Goal: Task Accomplishment & Management: Manage account settings

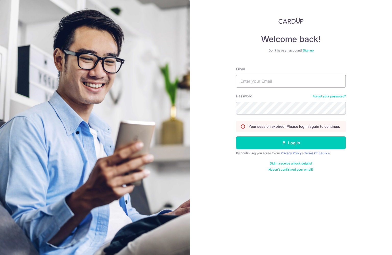
click at [273, 83] on input "Email" at bounding box center [291, 81] width 110 height 13
type input "[EMAIL_ADDRESS][DOMAIN_NAME]"
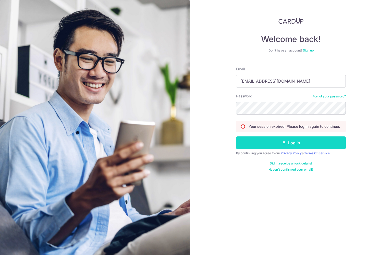
click at [299, 146] on button "Log in" at bounding box center [291, 143] width 110 height 13
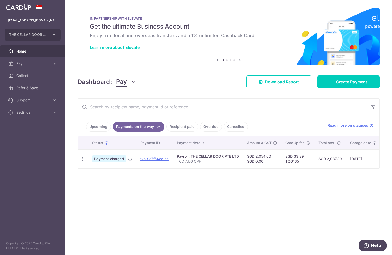
click at [0, 0] on img at bounding box center [0, 0] width 0 height 0
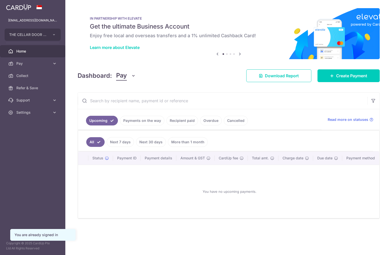
click at [0, 0] on icon "button" at bounding box center [0, 0] width 0 height 0
click at [42, 37] on span "THE CELLAR DOOR PTE LTD" at bounding box center [28, 34] width 38 height 5
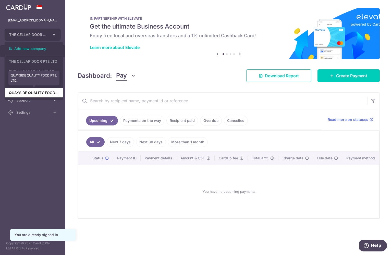
click at [36, 93] on link "QUAYSIDE QUALITY FOOD PTE. LTD." at bounding box center [34, 92] width 58 height 9
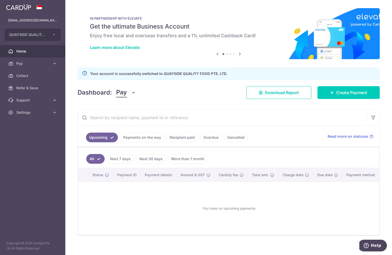
click at [120, 142] on link "Payments on the way" at bounding box center [142, 138] width 44 height 10
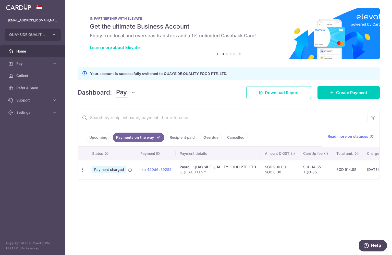
click at [166, 142] on link "Recipient paid" at bounding box center [182, 138] width 32 height 10
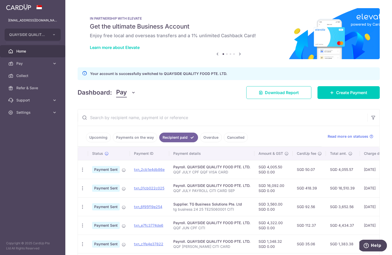
click at [113, 142] on link "Payments on the way" at bounding box center [135, 138] width 44 height 10
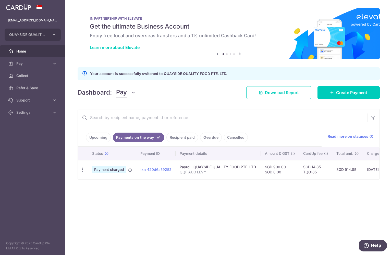
click at [86, 142] on link "Upcoming" at bounding box center [98, 138] width 25 height 10
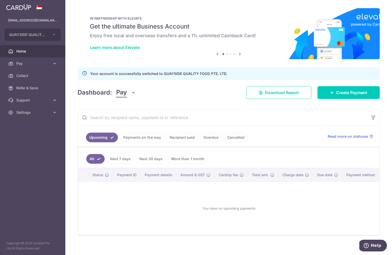
click at [120, 142] on link "Payments on the way" at bounding box center [142, 138] width 44 height 10
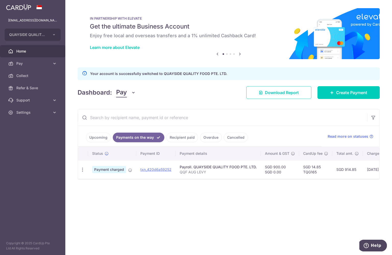
click at [166, 142] on link "Recipient paid" at bounding box center [182, 138] width 32 height 10
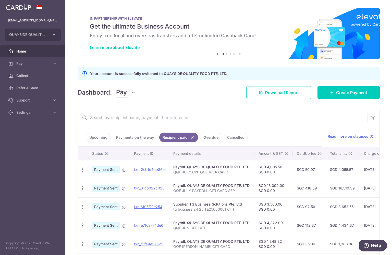
click at [0, 0] on icon "button" at bounding box center [0, 0] width 0 height 0
click at [24, 35] on span "QUAYSIDE QUALITY FOOD PTE. LTD." at bounding box center [28, 34] width 38 height 5
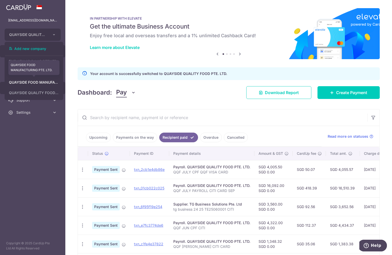
click at [40, 82] on link "QUAYSIDE FOOD MANUFACTURING PTE. LTD." at bounding box center [34, 82] width 58 height 9
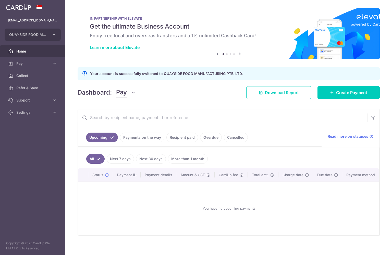
click at [120, 142] on link "Payments on the way" at bounding box center [142, 138] width 44 height 10
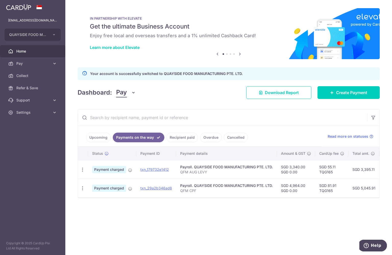
click at [0, 0] on icon "button" at bounding box center [0, 0] width 0 height 0
click at [24, 33] on span "QUAYSIDE FOOD MANUFACTURING PTE. LTD." at bounding box center [28, 34] width 38 height 5
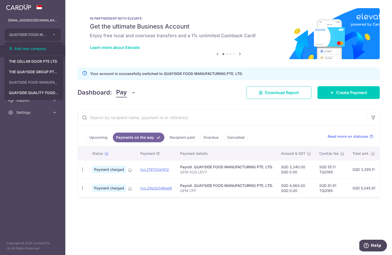
scroll to position [0, 35]
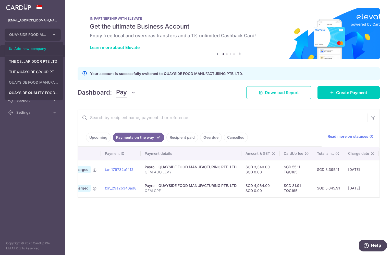
drag, startPoint x: 28, startPoint y: 156, endPoint x: 39, endPoint y: 180, distance: 25.6
click at [28, 161] on aside "stevenfoocf@thecellardoor.com.sg QUAYSIDE FOOD MANUFACTURING PTE. LTD. Add new …" at bounding box center [32, 127] width 65 height 255
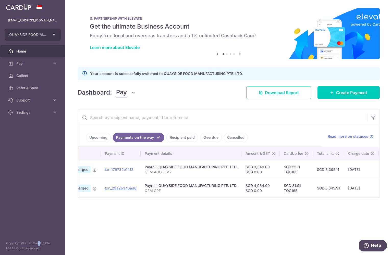
click at [32, 188] on aside "stevenfoocf@thecellardoor.com.sg QUAYSIDE FOOD MANUFACTURING PTE. LTD. Add new …" at bounding box center [32, 127] width 65 height 255
